Goal: Task Accomplishment & Management: Use online tool/utility

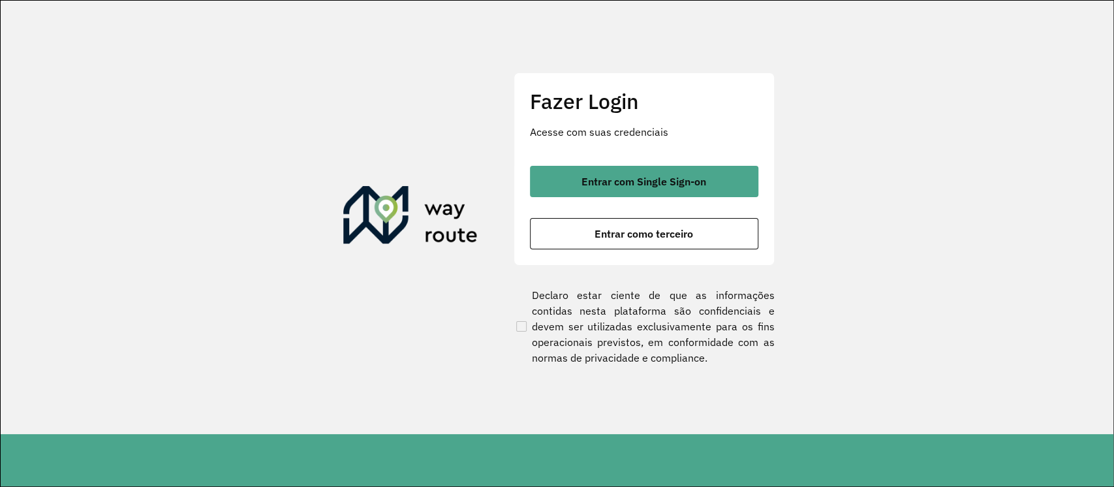
click at [1083, 336] on section "Fazer Login Acesse com suas credenciais Entrar com Single Sign-on Entrar como t…" at bounding box center [557, 217] width 1113 height 433
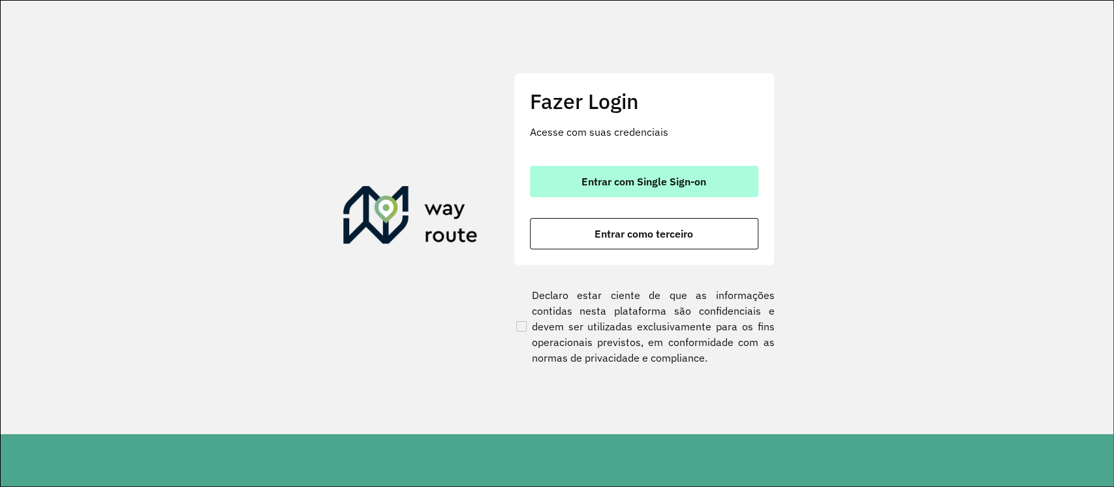
click at [629, 180] on span "Entrar com Single Sign-on" at bounding box center [644, 181] width 125 height 10
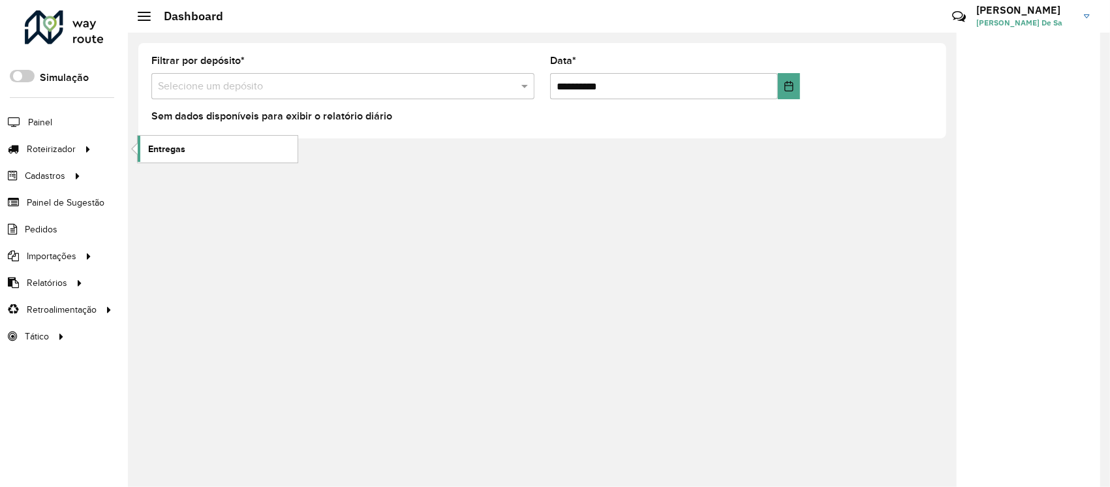
click at [167, 148] on span "Entregas" at bounding box center [166, 149] width 37 height 14
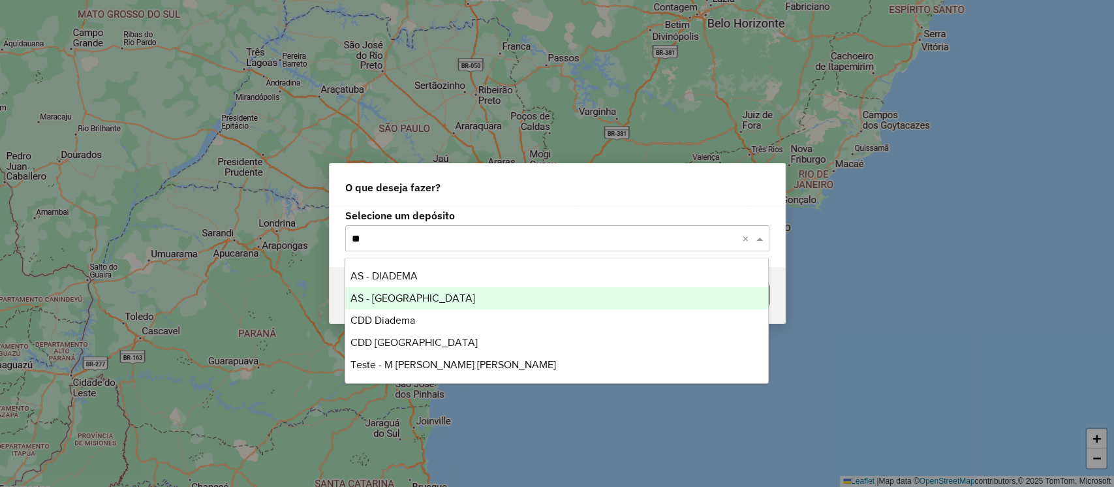
type input "***"
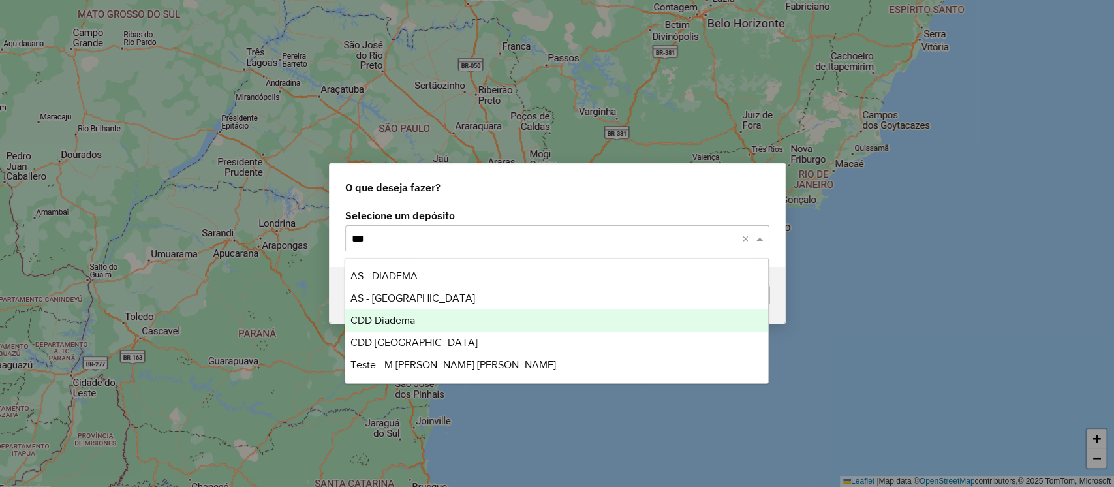
click at [416, 321] on div "CDD Diadema" at bounding box center [556, 320] width 423 height 22
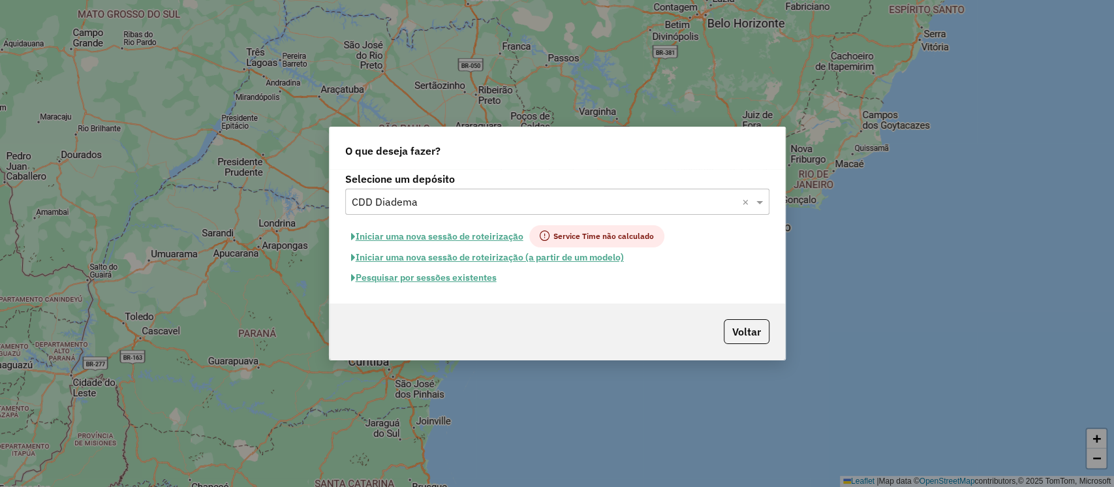
click at [454, 238] on button "Iniciar uma nova sessão de roteirização" at bounding box center [437, 236] width 184 height 22
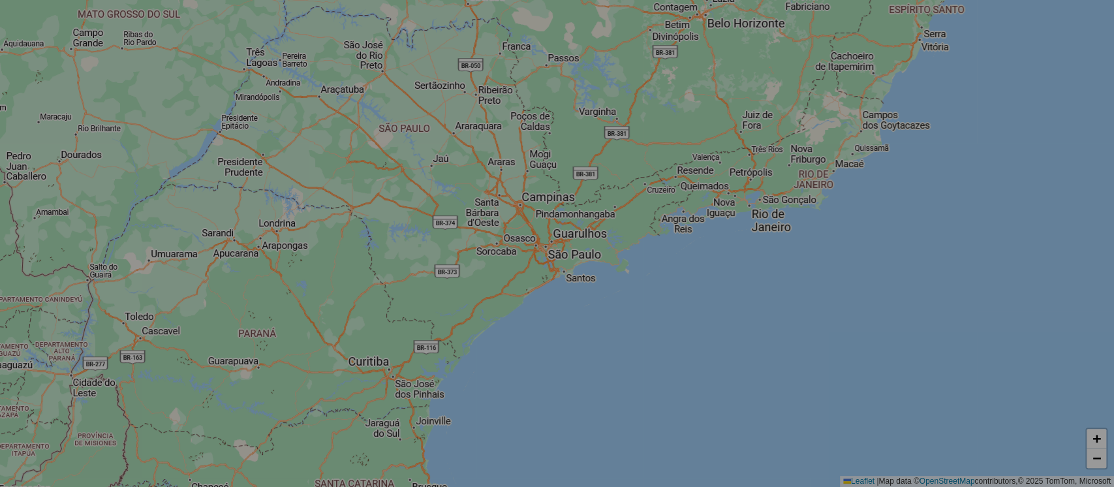
select select "*"
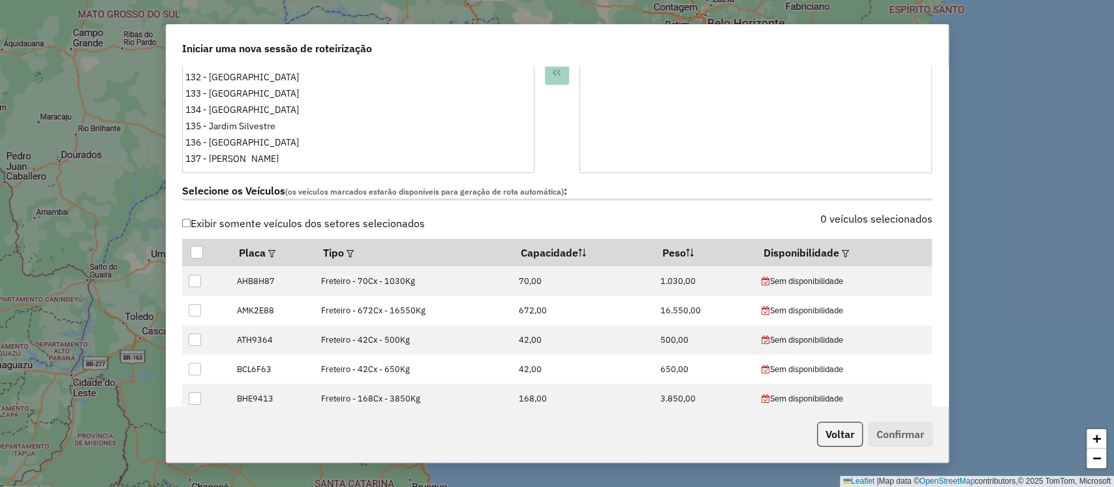
scroll to position [464, 0]
